Goal: Information Seeking & Learning: Learn about a topic

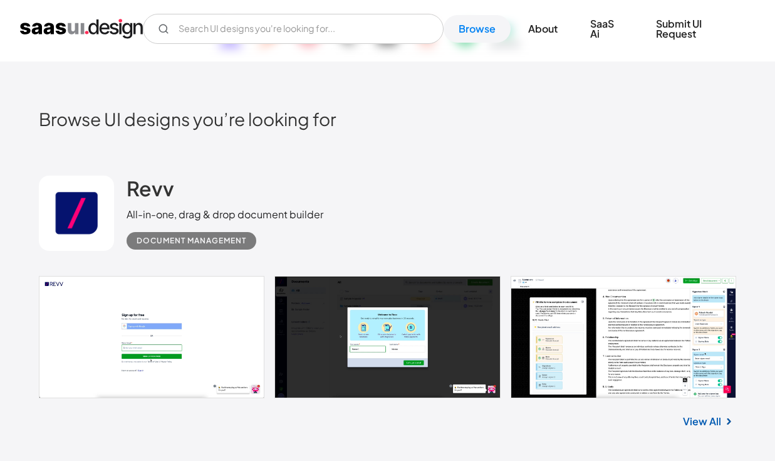
scroll to position [150, 0]
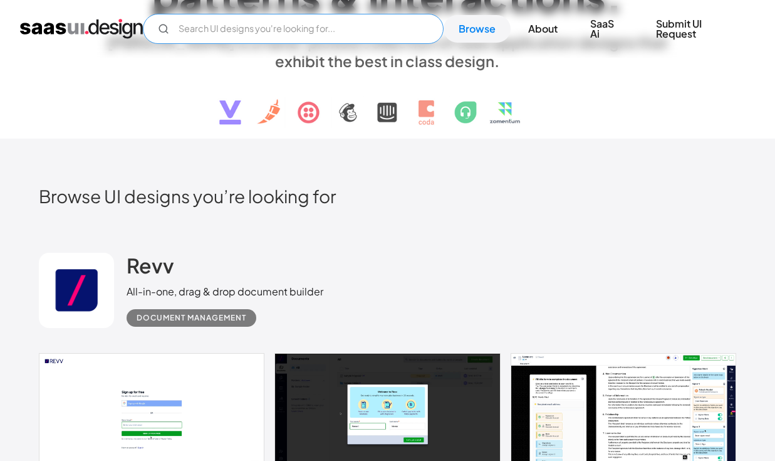
click at [322, 33] on input "Email Form" at bounding box center [293, 29] width 301 height 30
type input "questionnaire"
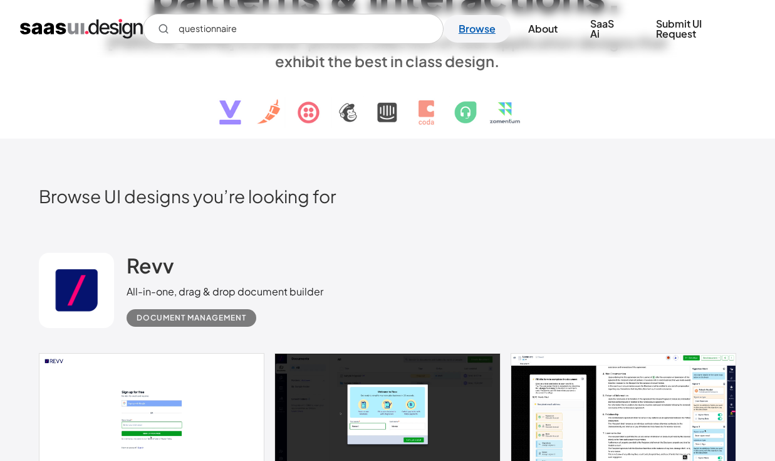
click at [486, 26] on link "Browse" at bounding box center [477, 29] width 67 height 28
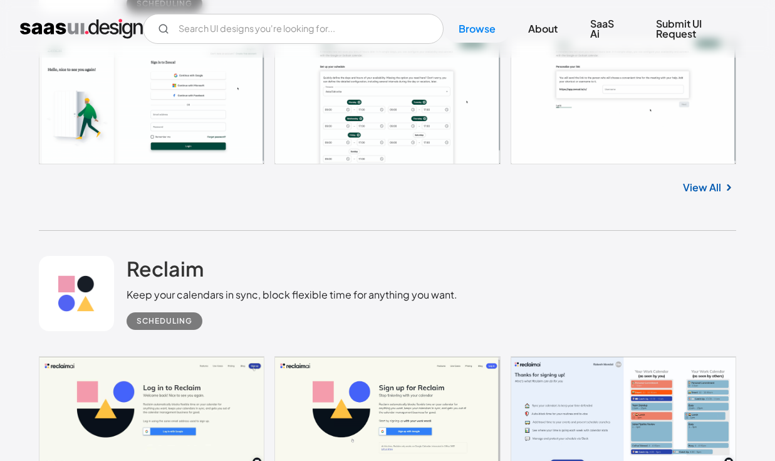
scroll to position [7360, 0]
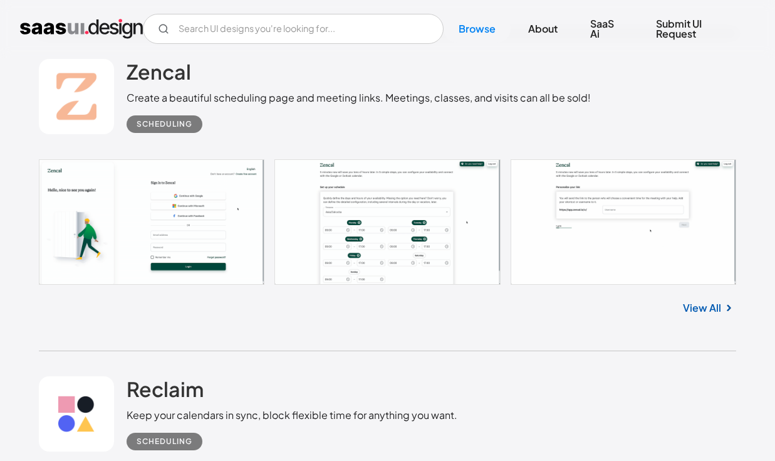
click at [700, 315] on link "View All" at bounding box center [702, 307] width 38 height 15
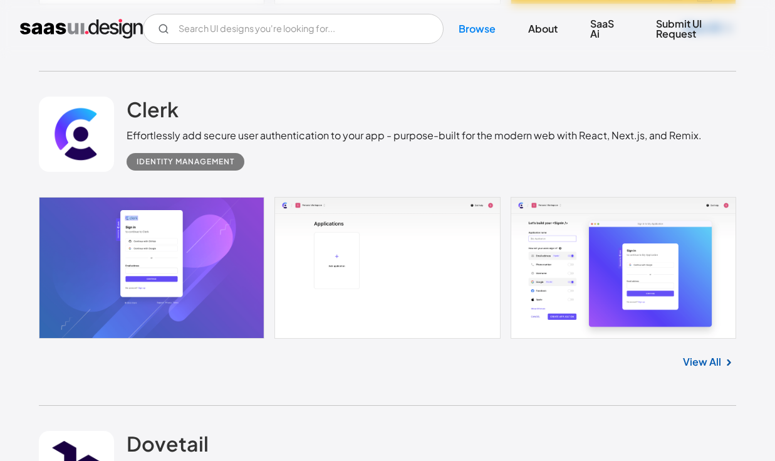
scroll to position [9914, 0]
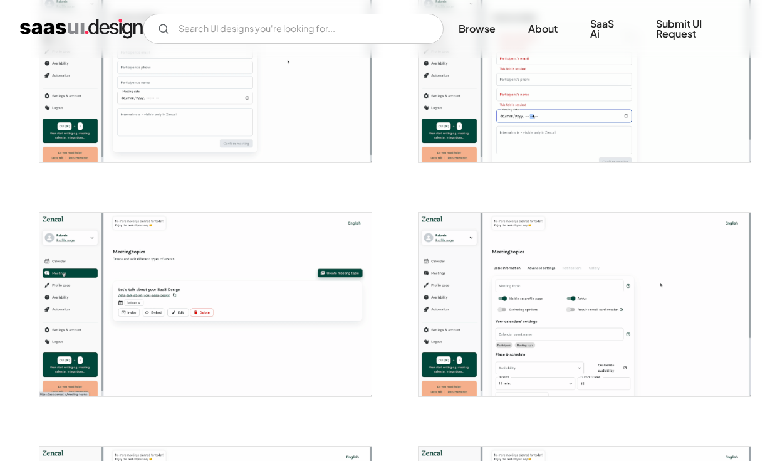
scroll to position [1762, 0]
